Goal: Communication & Community: Answer question/provide support

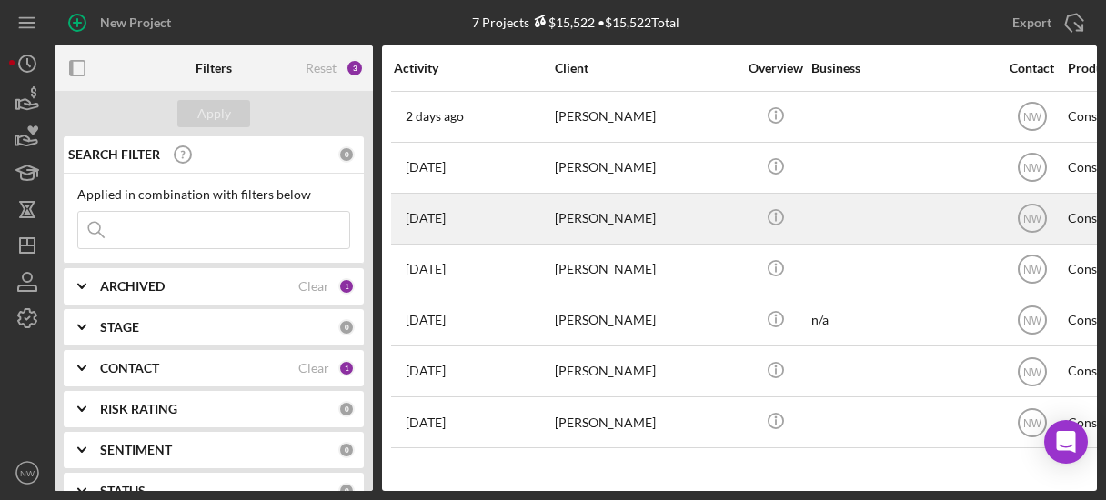
click at [569, 217] on div "[PERSON_NAME]" at bounding box center [646, 219] width 182 height 48
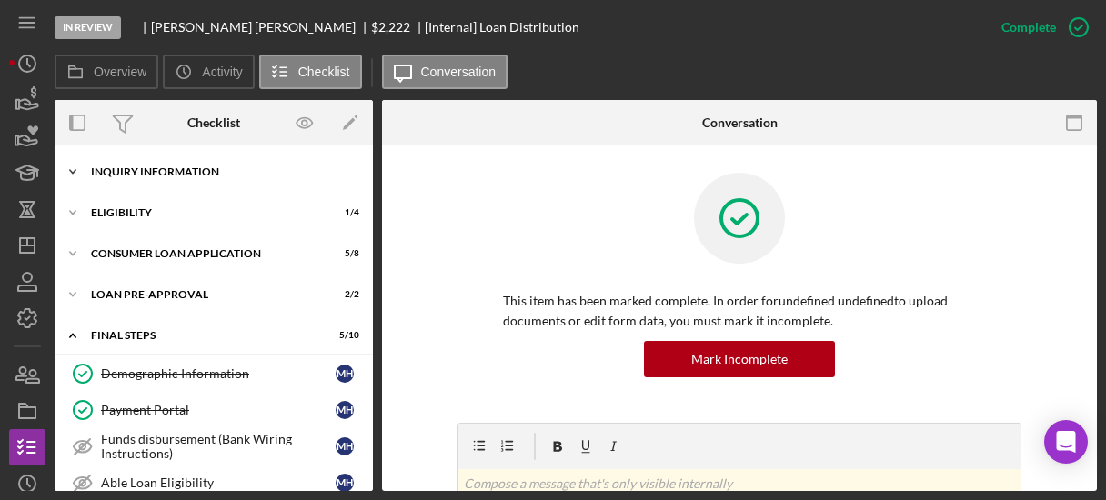
click at [79, 168] on icon "Icon/Expander" at bounding box center [73, 172] width 36 height 36
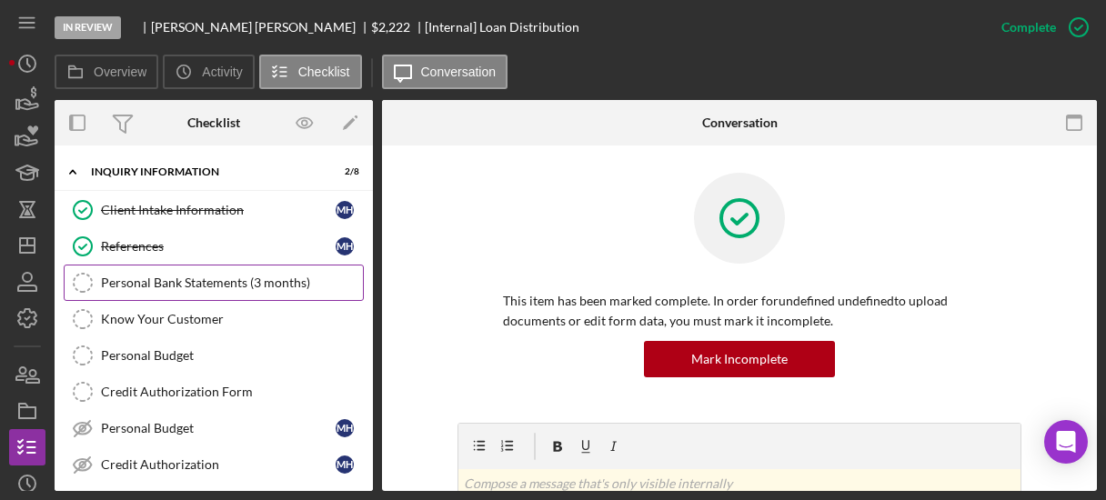
click at [127, 277] on div "Personal Bank Statements (3 months)" at bounding box center [232, 282] width 262 height 15
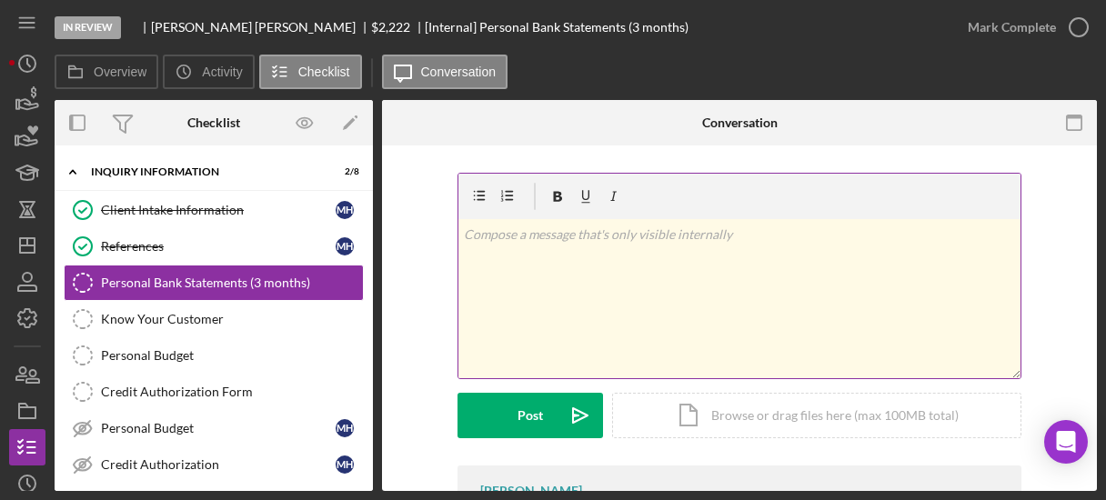
click at [611, 281] on div "v Color teal Color pink Remove color Add row above Add row below Add column bef…" at bounding box center [739, 298] width 562 height 159
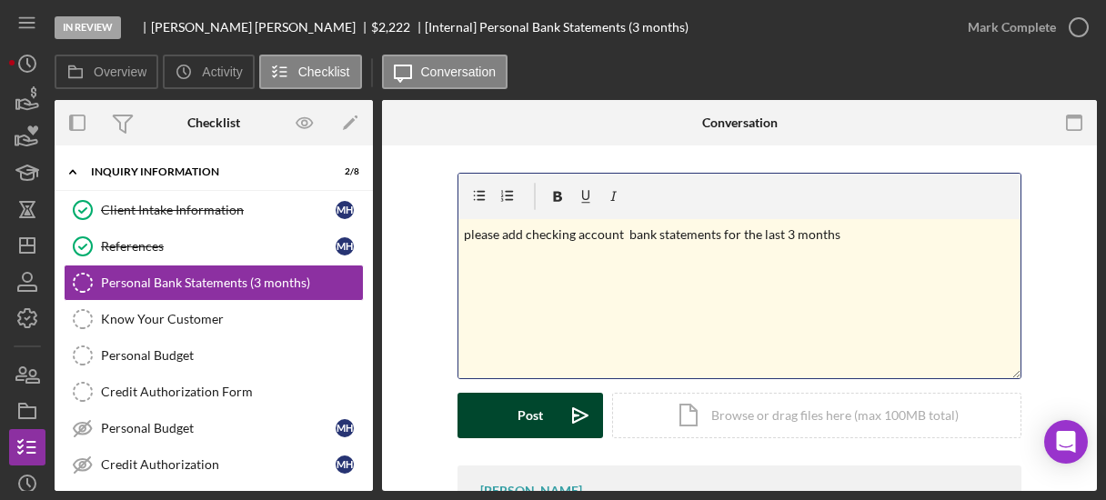
click at [513, 415] on button "Post Icon/icon-invite-send" at bounding box center [529, 415] width 145 height 45
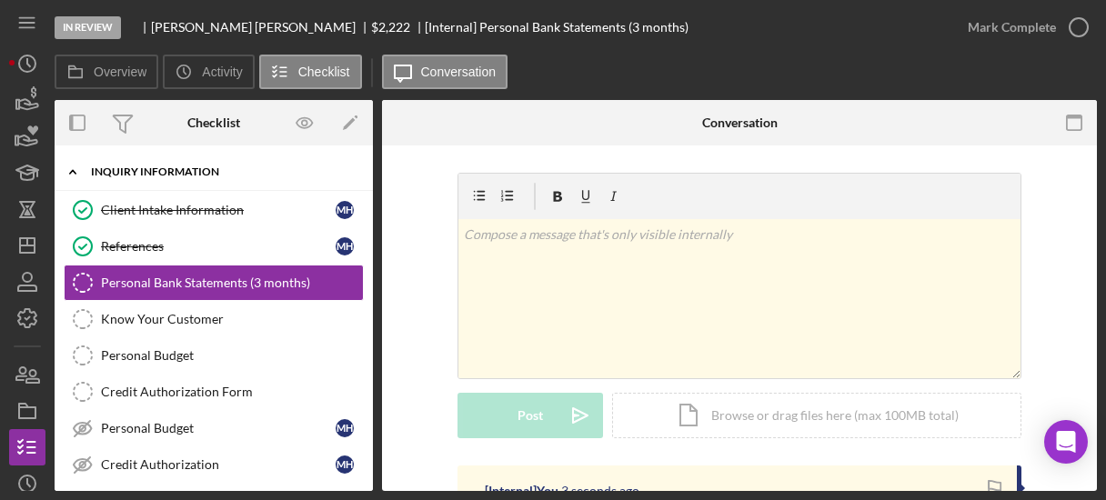
click at [75, 164] on icon "Icon/Expander" at bounding box center [73, 172] width 36 height 36
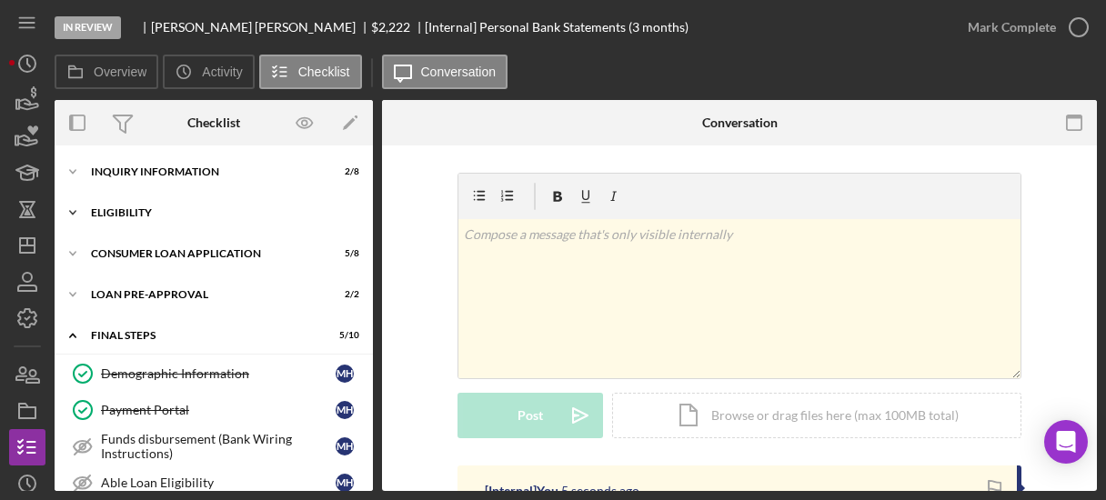
click at [79, 214] on icon "Icon/Expander" at bounding box center [73, 213] width 36 height 36
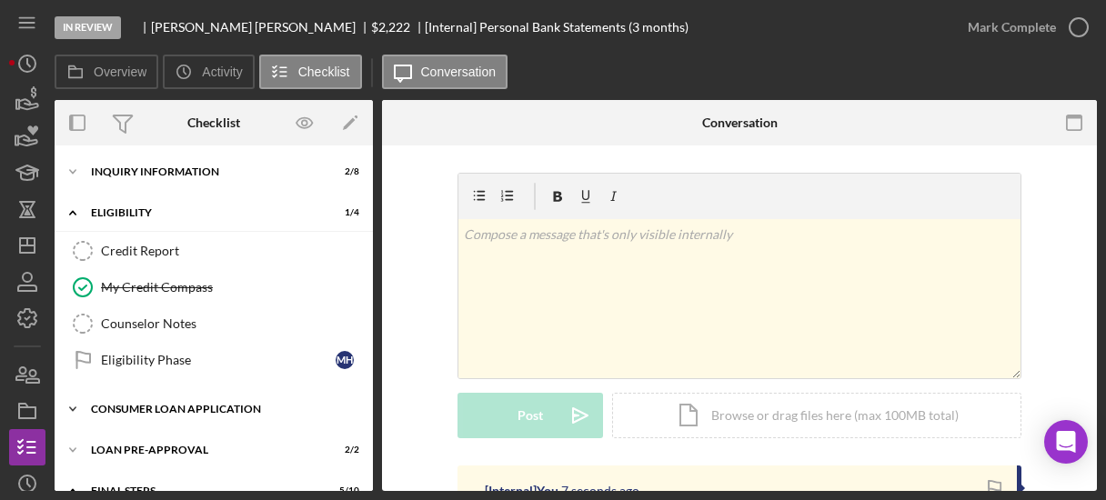
click at [75, 402] on icon "Icon/Expander" at bounding box center [73, 409] width 36 height 36
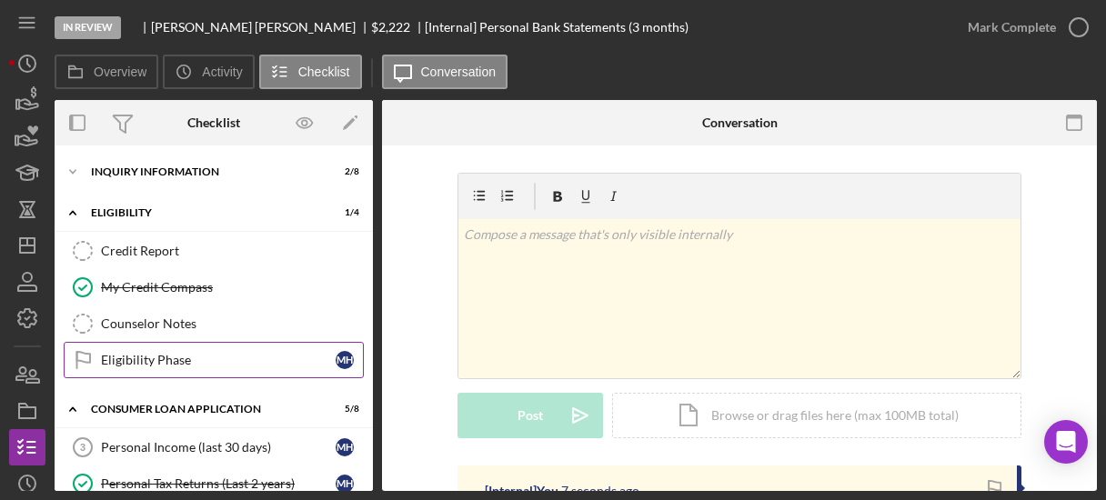
scroll to position [145, 0]
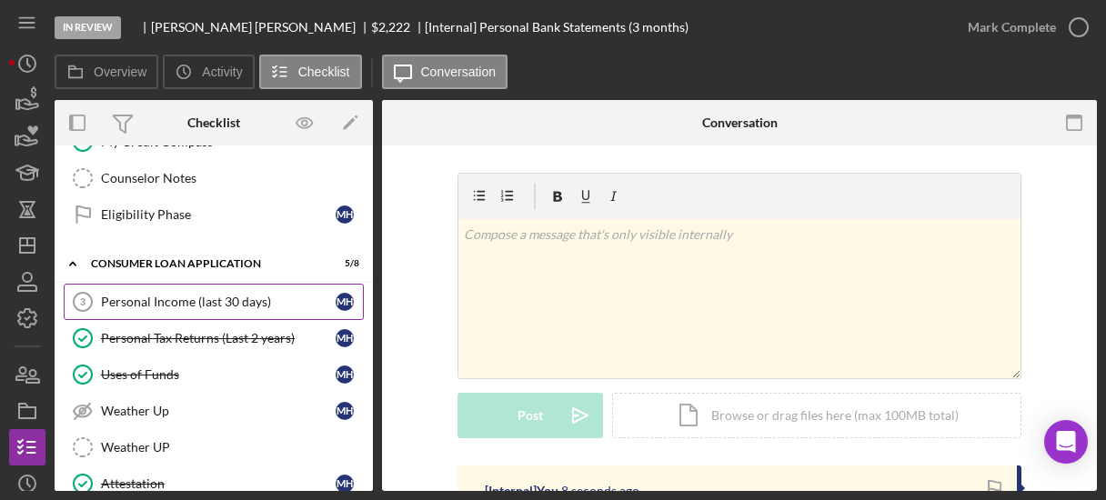
click at [145, 295] on div "Personal Income (last 30 days)" at bounding box center [218, 302] width 235 height 15
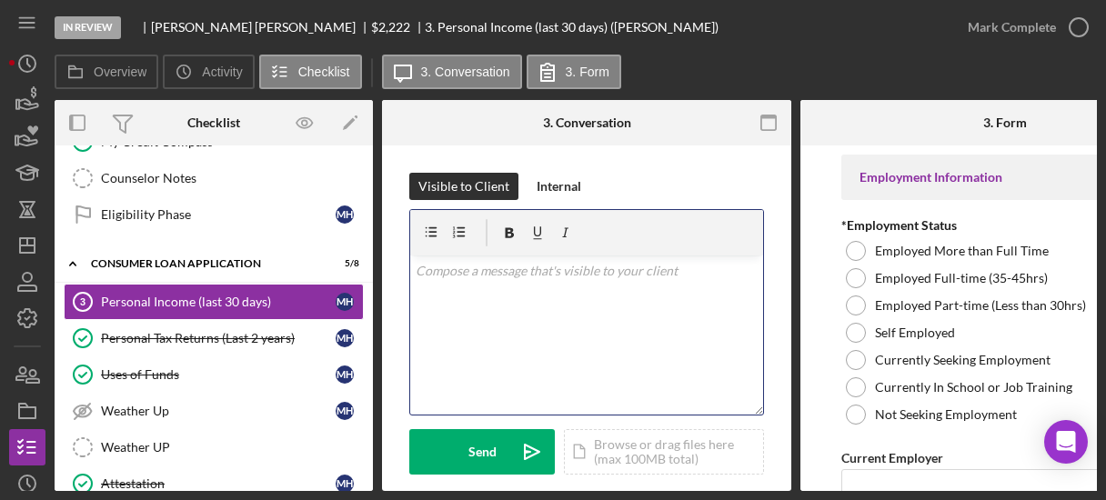
click at [577, 273] on p at bounding box center [587, 271] width 343 height 20
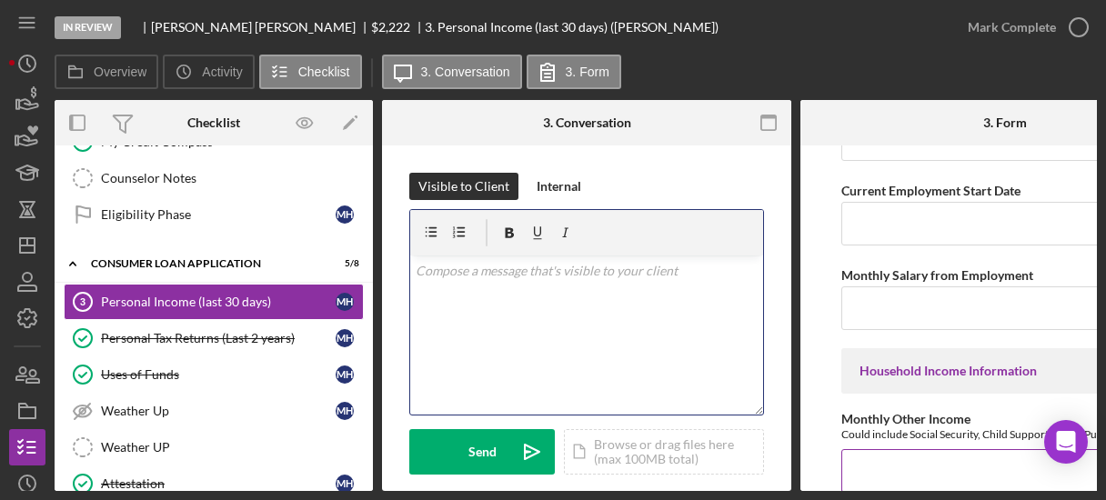
scroll to position [582, 0]
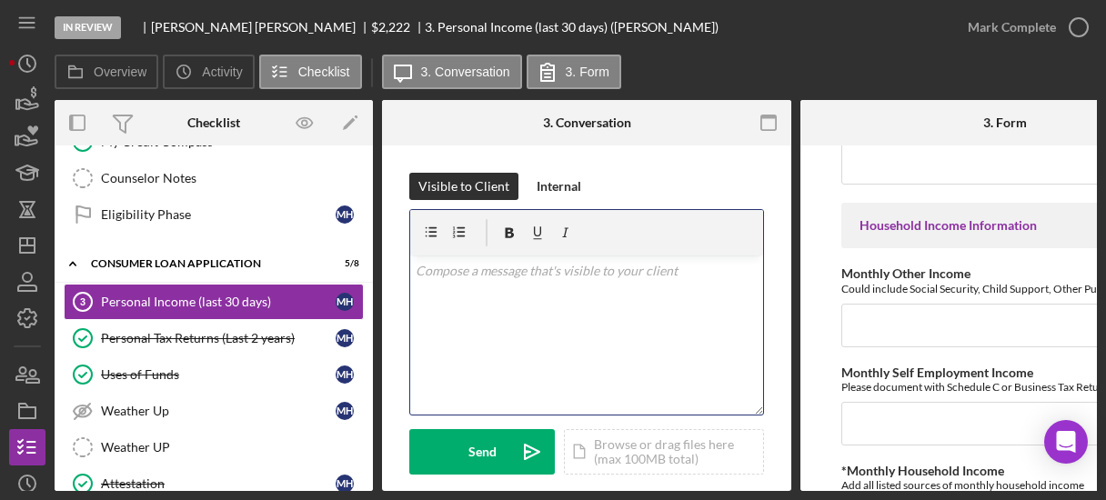
click at [545, 280] on div "v Color teal Color pink Remove color Add row above Add row below Add column bef…" at bounding box center [586, 334] width 353 height 159
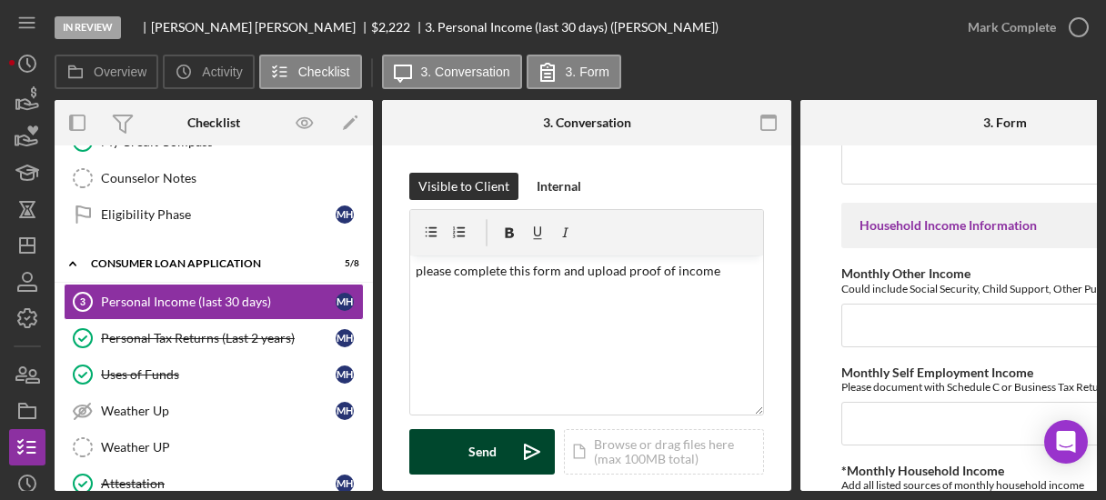
click at [468, 446] on div "Send" at bounding box center [482, 451] width 28 height 45
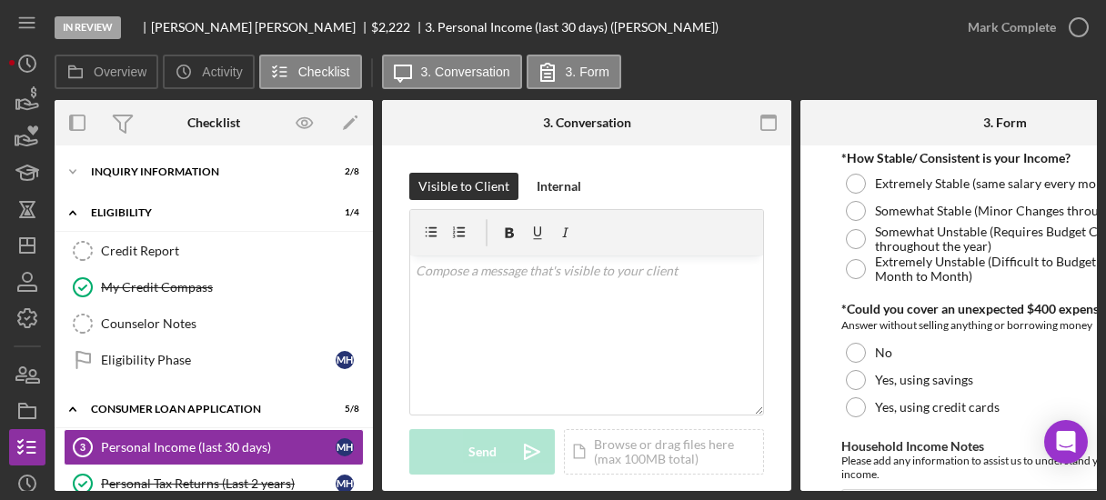
scroll to position [1264, 0]
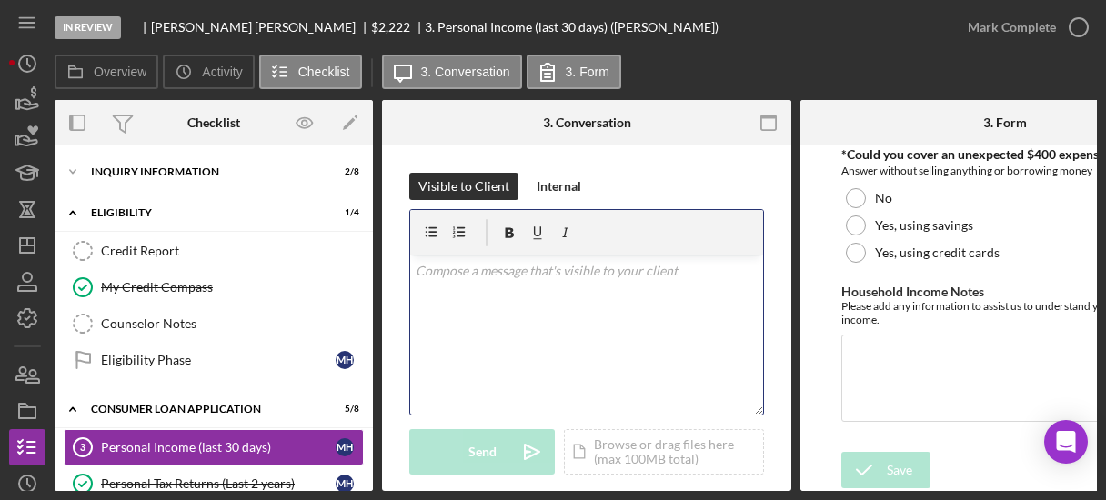
click at [638, 286] on div "v Color teal Color pink Remove color Add row above Add row below Add column bef…" at bounding box center [586, 334] width 353 height 159
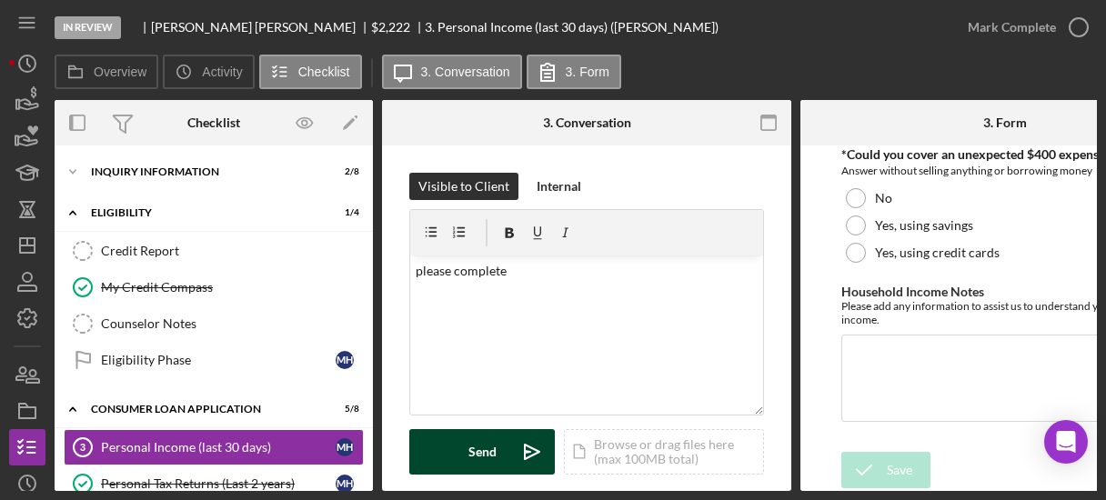
click at [461, 447] on button "Send Icon/icon-invite-send" at bounding box center [481, 451] width 145 height 45
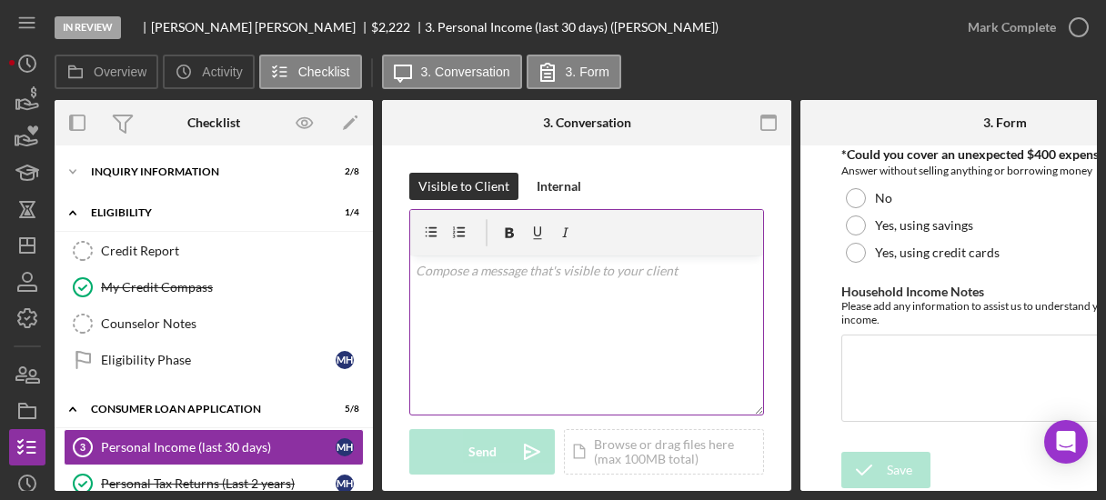
scroll to position [145, 0]
